Goal: Find specific page/section: Find specific page/section

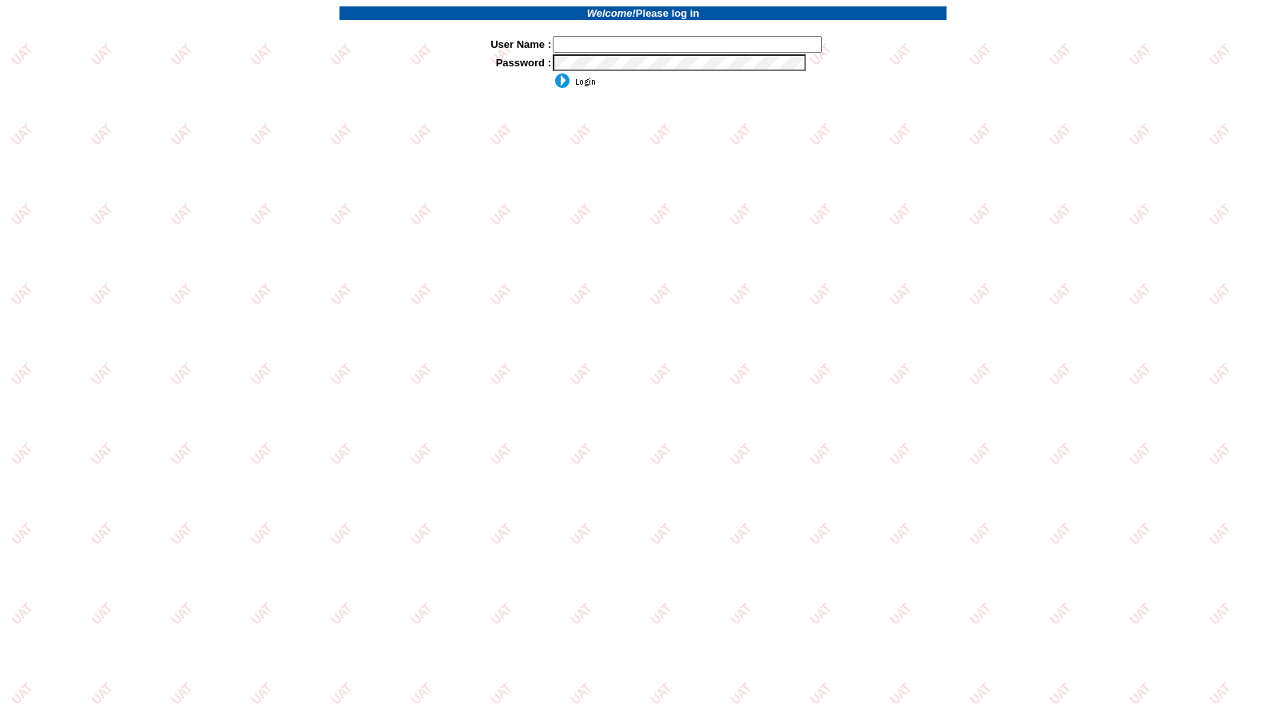
type input "jkrause"
click at [564, 80] on input "image" at bounding box center [574, 81] width 43 height 16
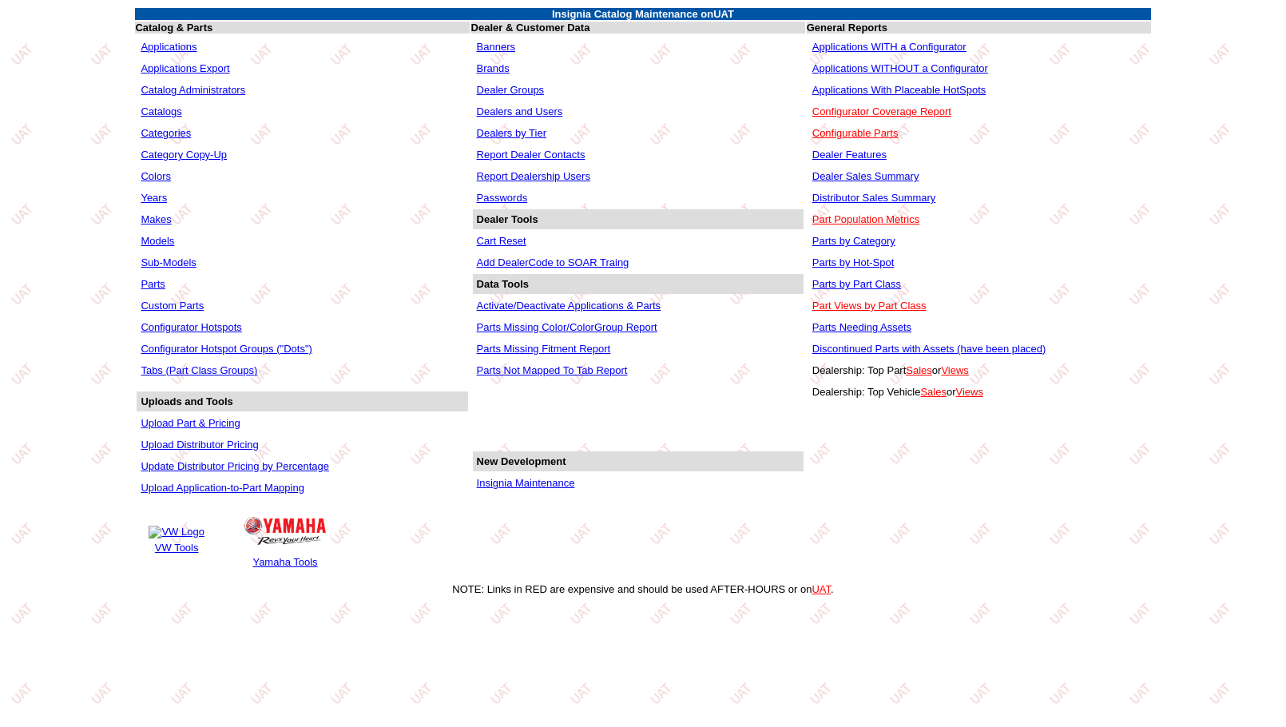
click at [554, 485] on link "Insignia Maintenance" at bounding box center [526, 483] width 98 height 12
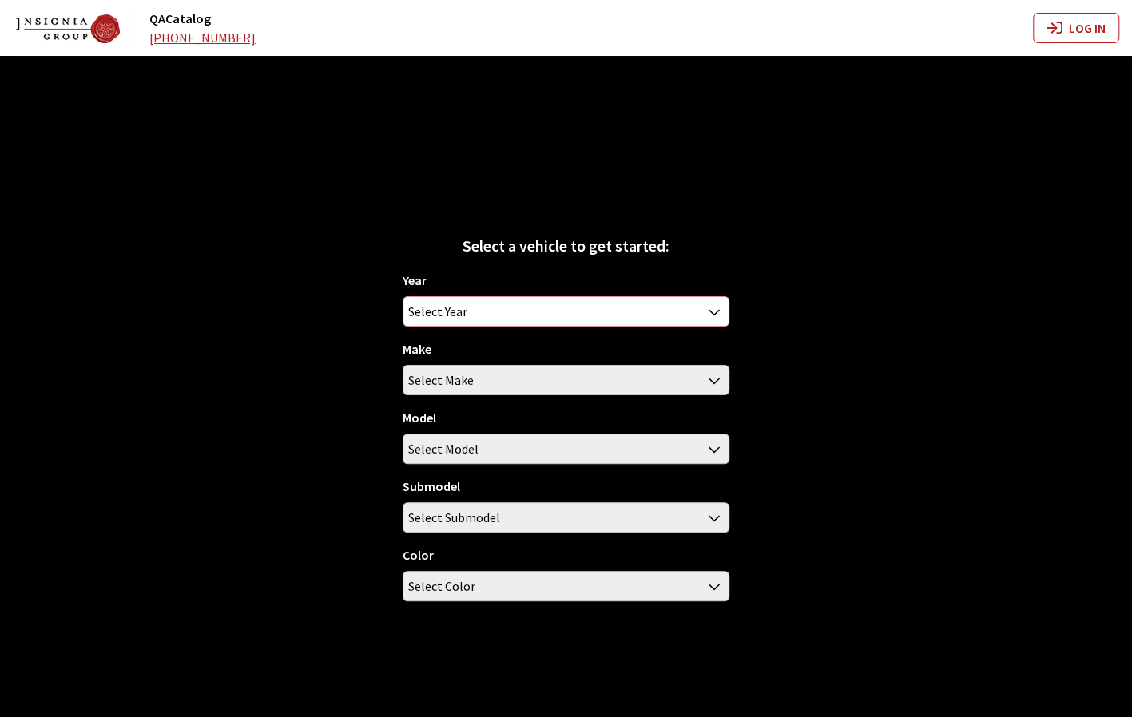
click at [662, 303] on span "Select Year" at bounding box center [565, 311] width 324 height 29
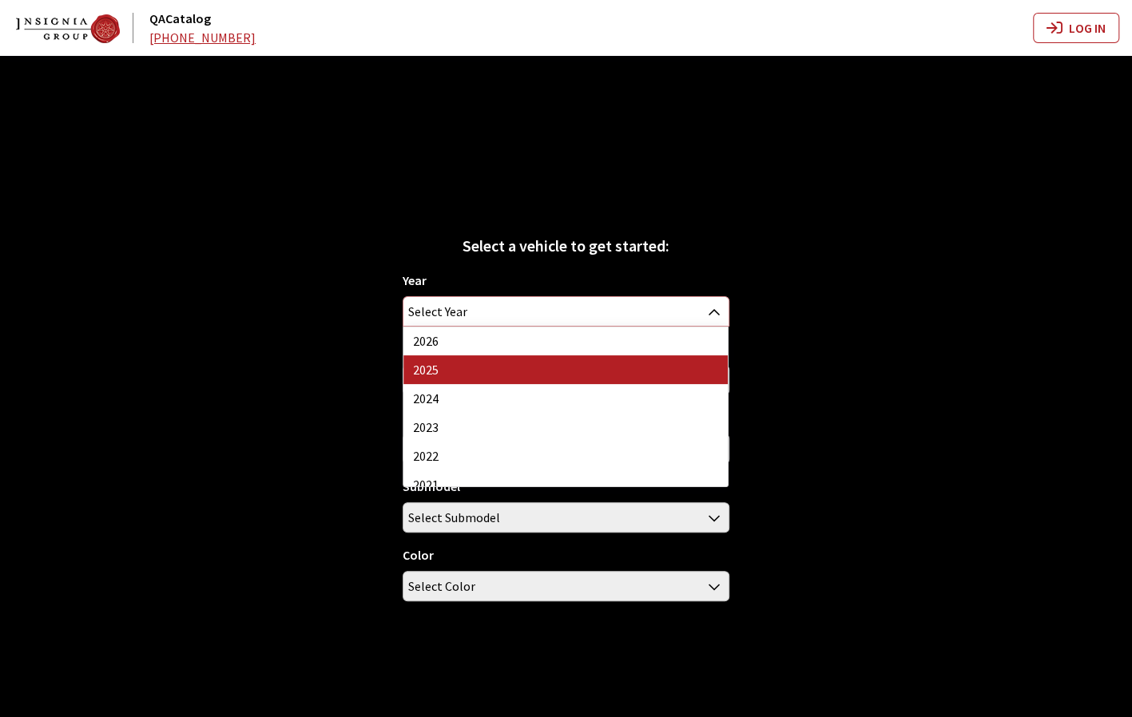
select select "43"
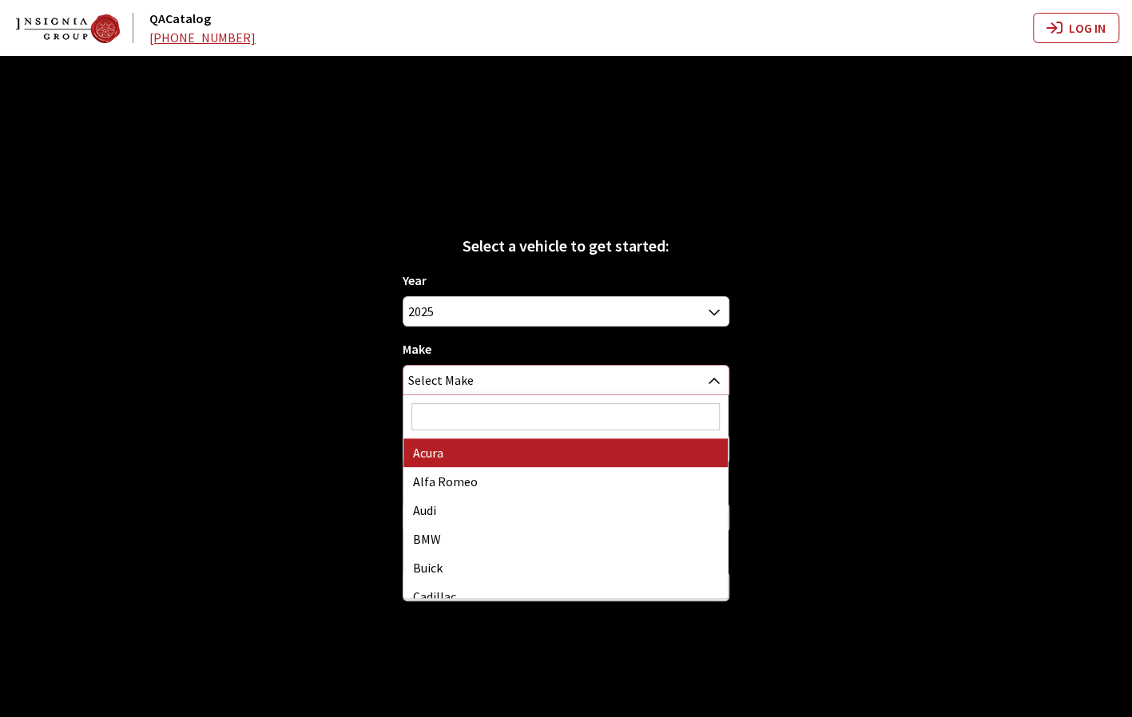
click at [577, 386] on span "Select Make" at bounding box center [565, 380] width 324 height 29
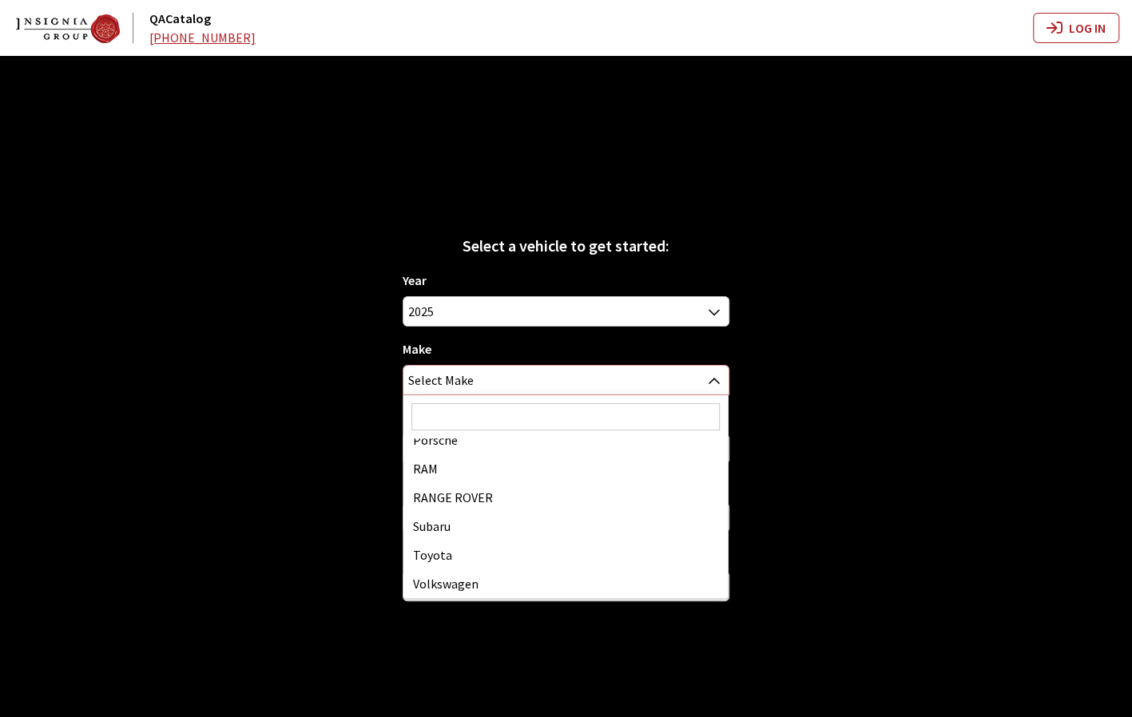
scroll to position [799, 0]
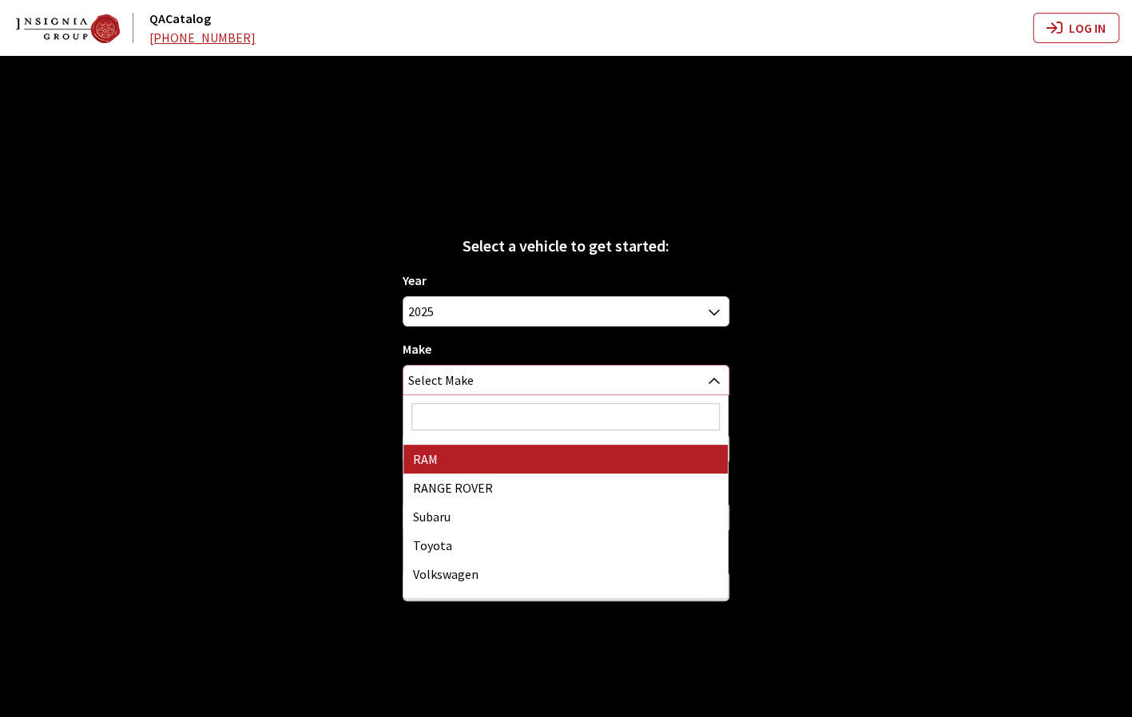
select select "34"
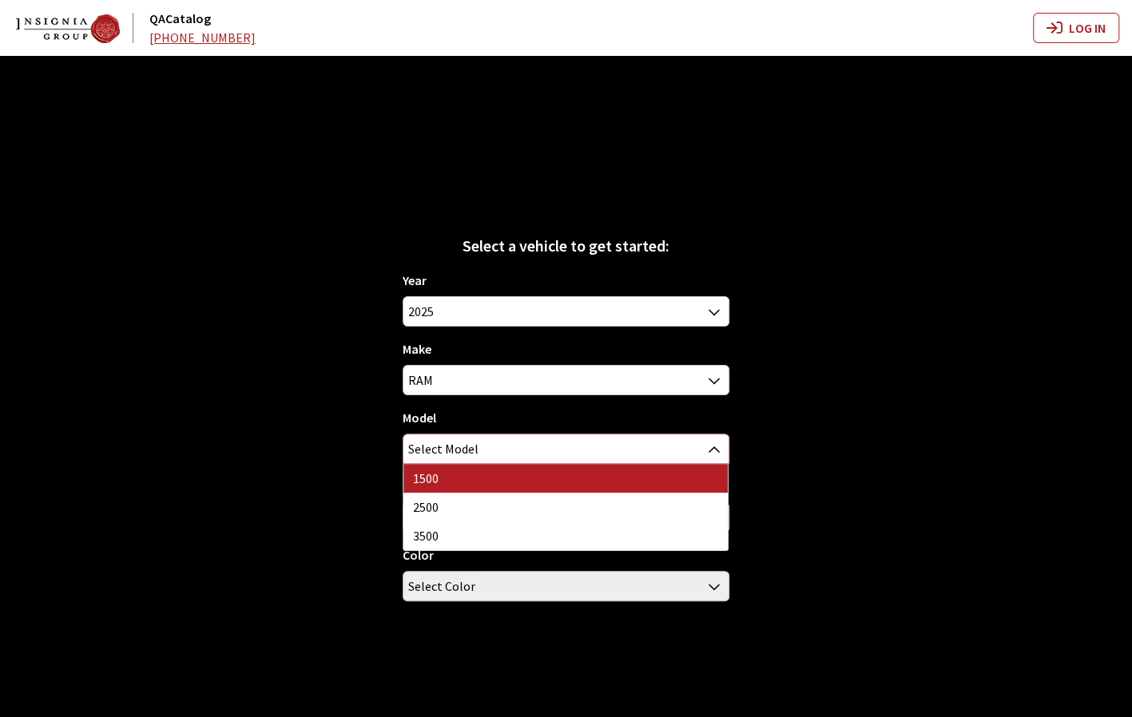
click at [476, 446] on span "Select Model" at bounding box center [565, 448] width 324 height 29
select select "1113"
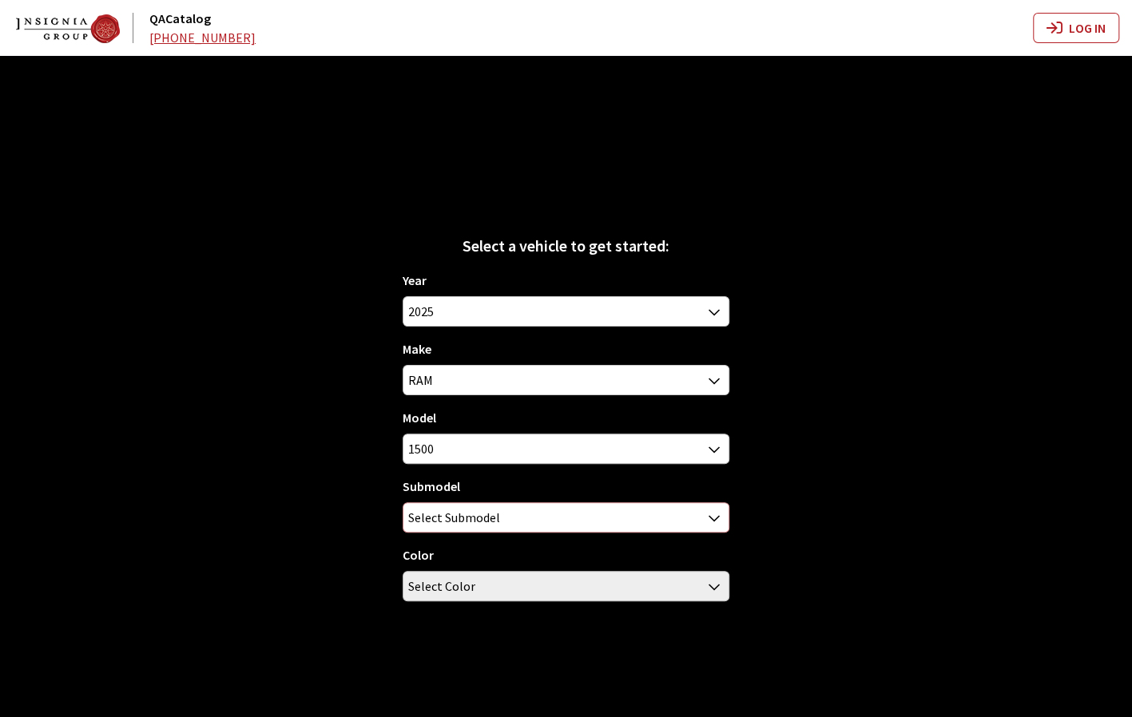
click at [527, 517] on span "Select Submodel" at bounding box center [565, 517] width 324 height 29
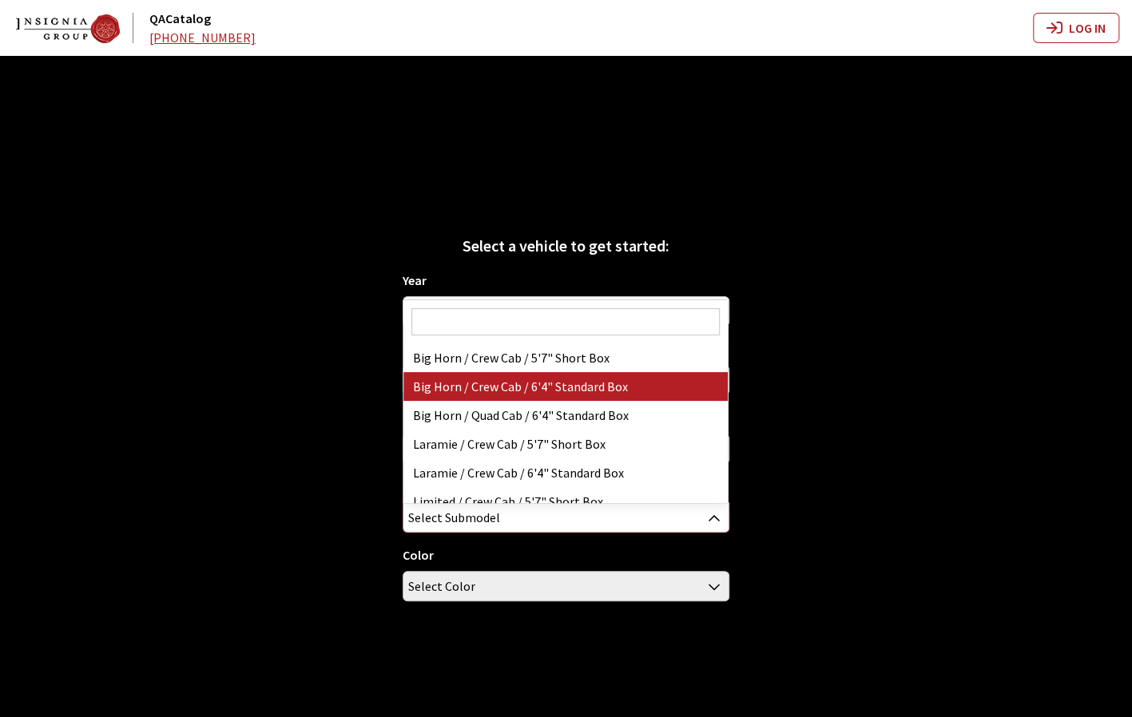
select select "3377"
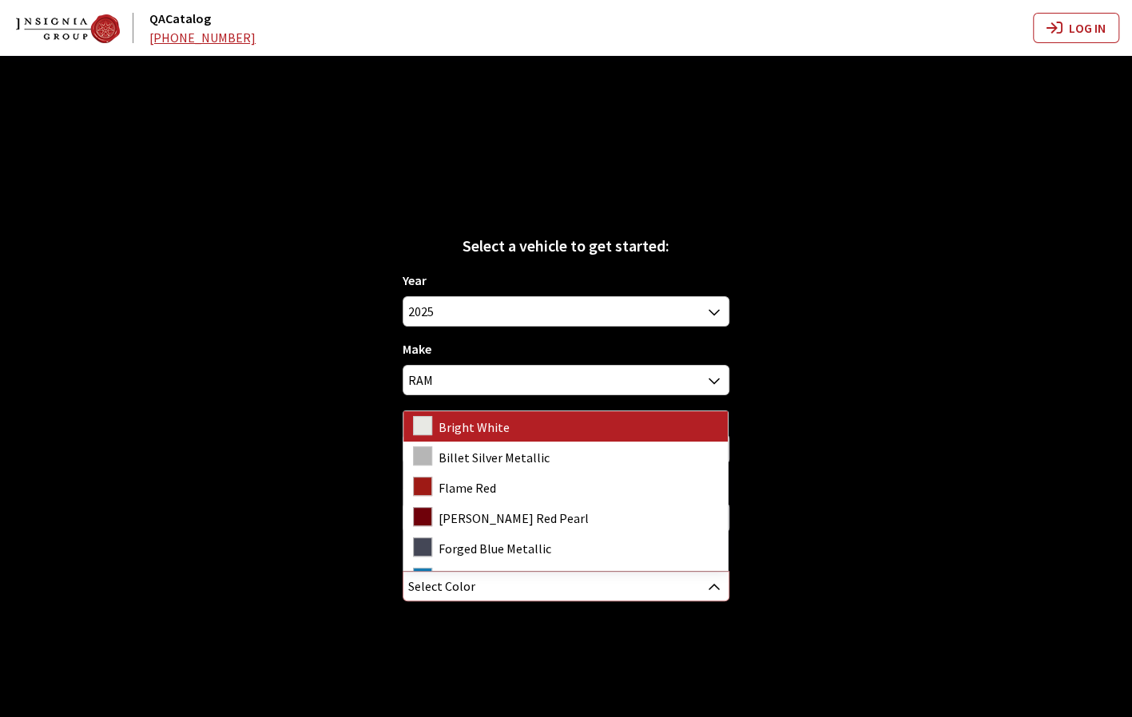
click at [557, 597] on span "Select Color" at bounding box center [565, 586] width 324 height 29
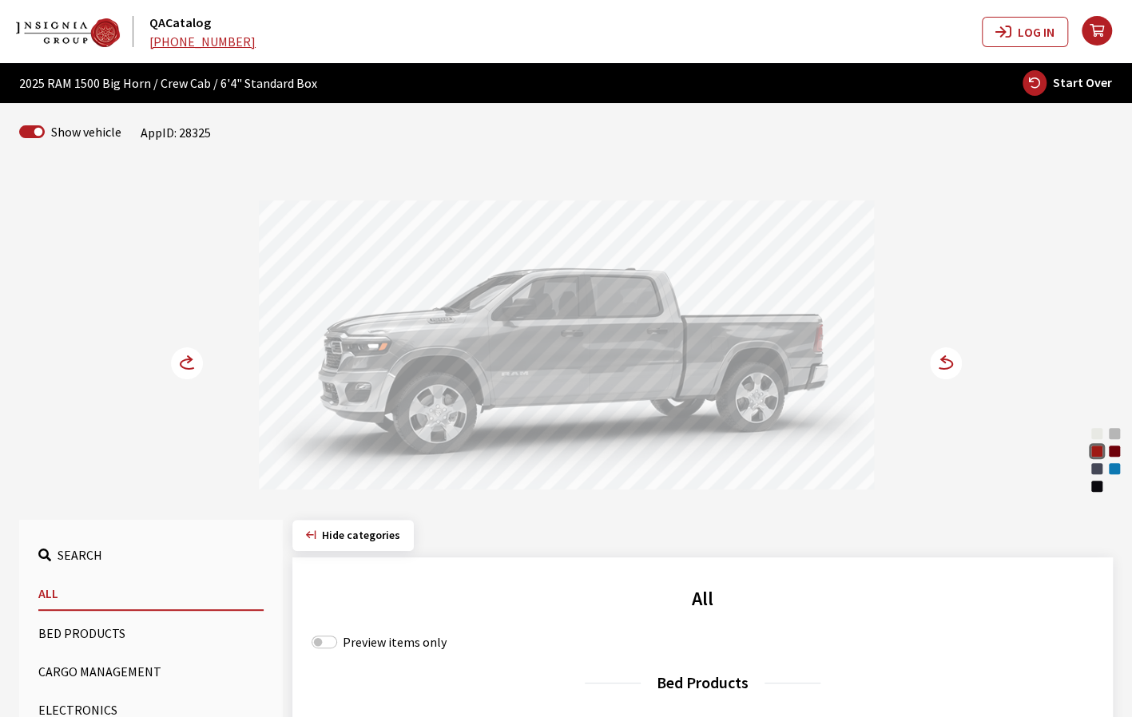
click at [947, 365] on circle at bounding box center [946, 363] width 32 height 32
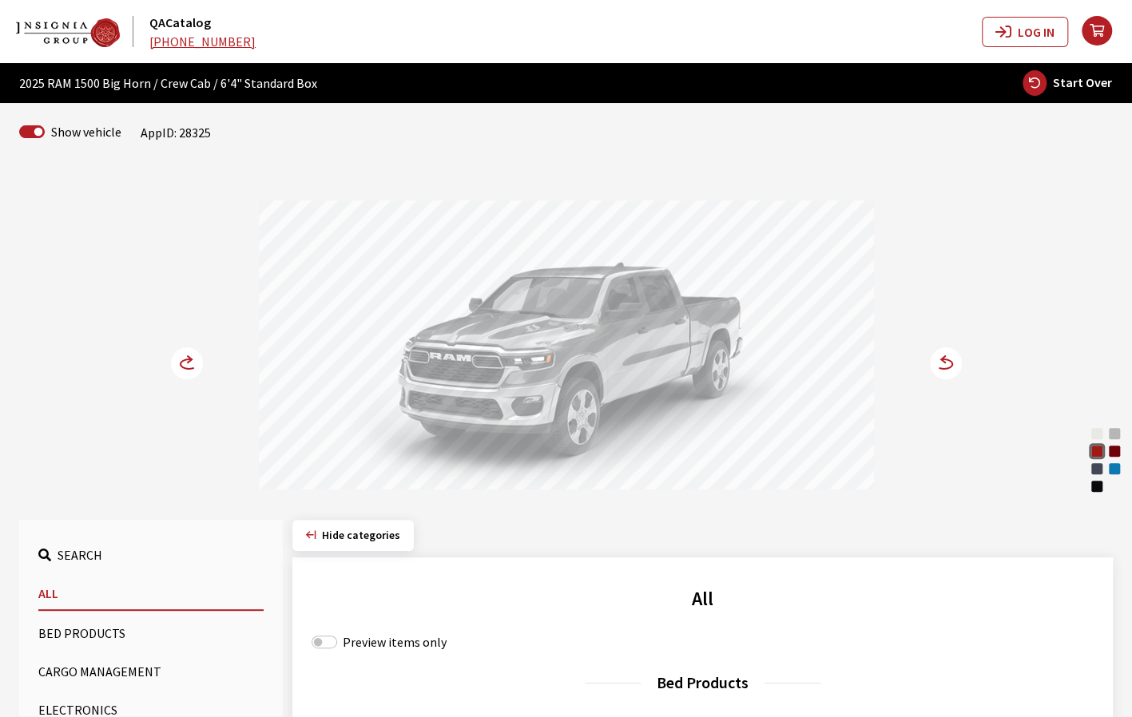
click at [947, 365] on circle at bounding box center [946, 363] width 32 height 32
